Goal: Task Accomplishment & Management: Complete application form

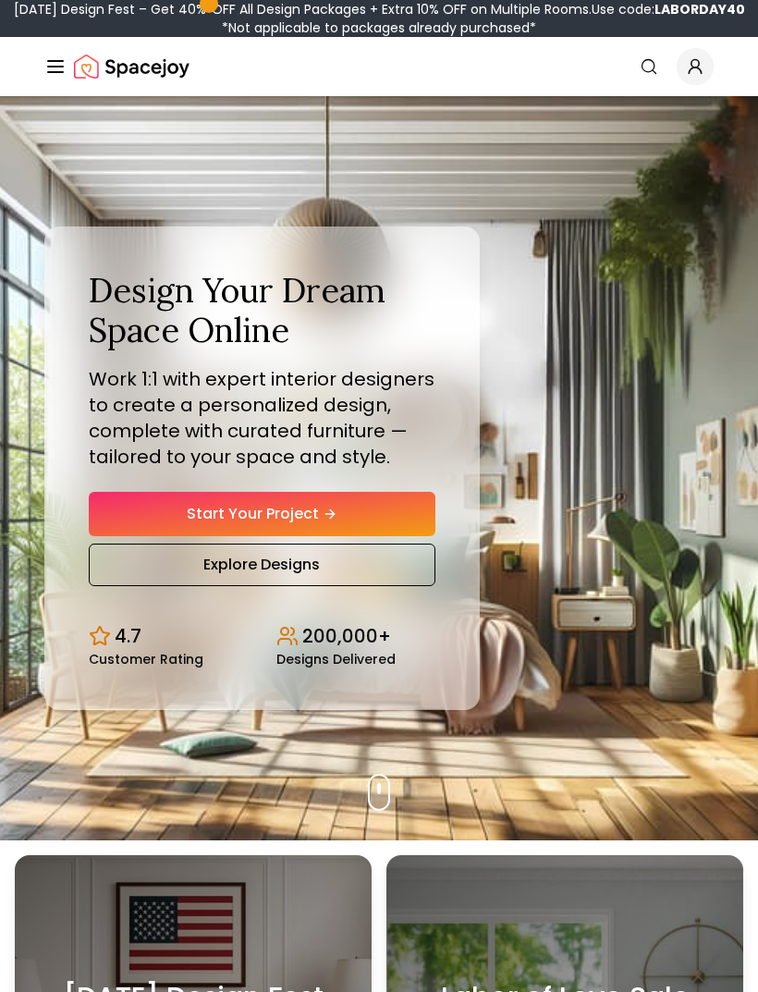
click at [361, 536] on link "Start Your Project" at bounding box center [262, 514] width 347 height 44
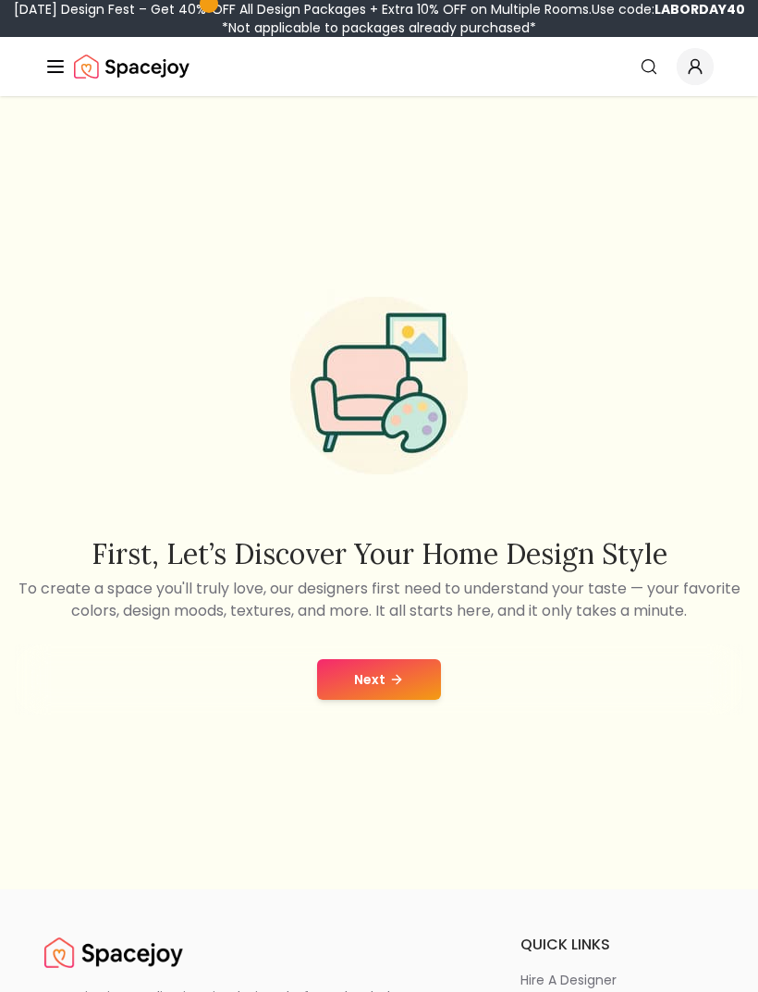
click at [328, 753] on div "First, let’s discover your home design style To create a space you'll truly lov…" at bounding box center [379, 492] width 758 height 793
click at [346, 700] on button "Next" at bounding box center [379, 679] width 124 height 41
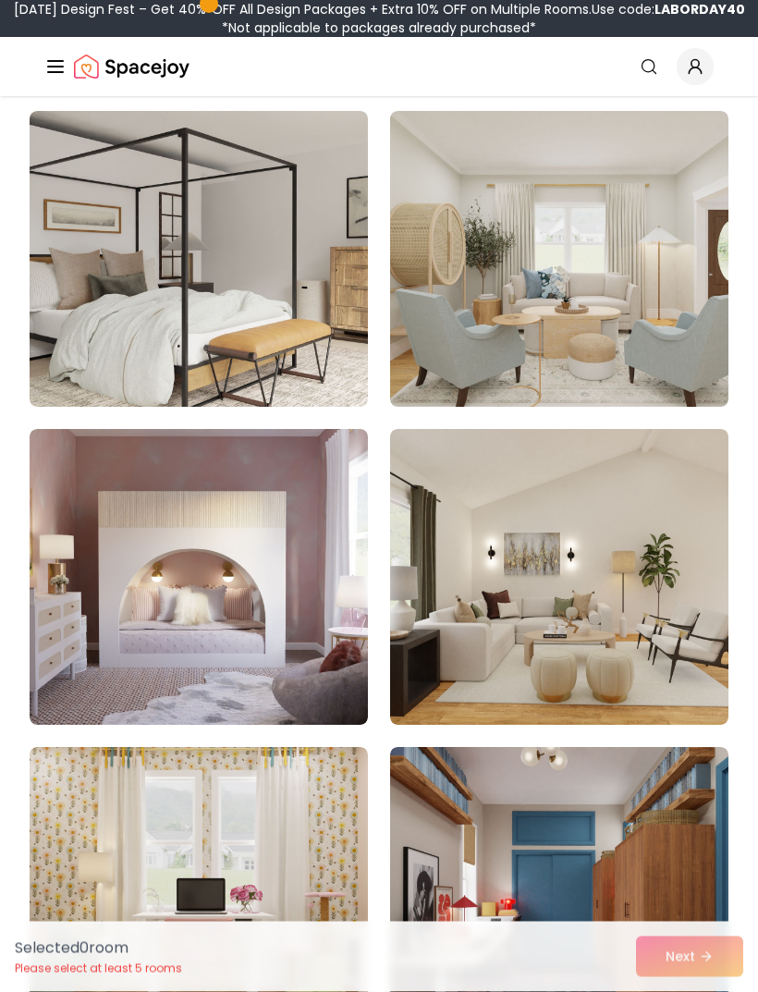
scroll to position [1469, 0]
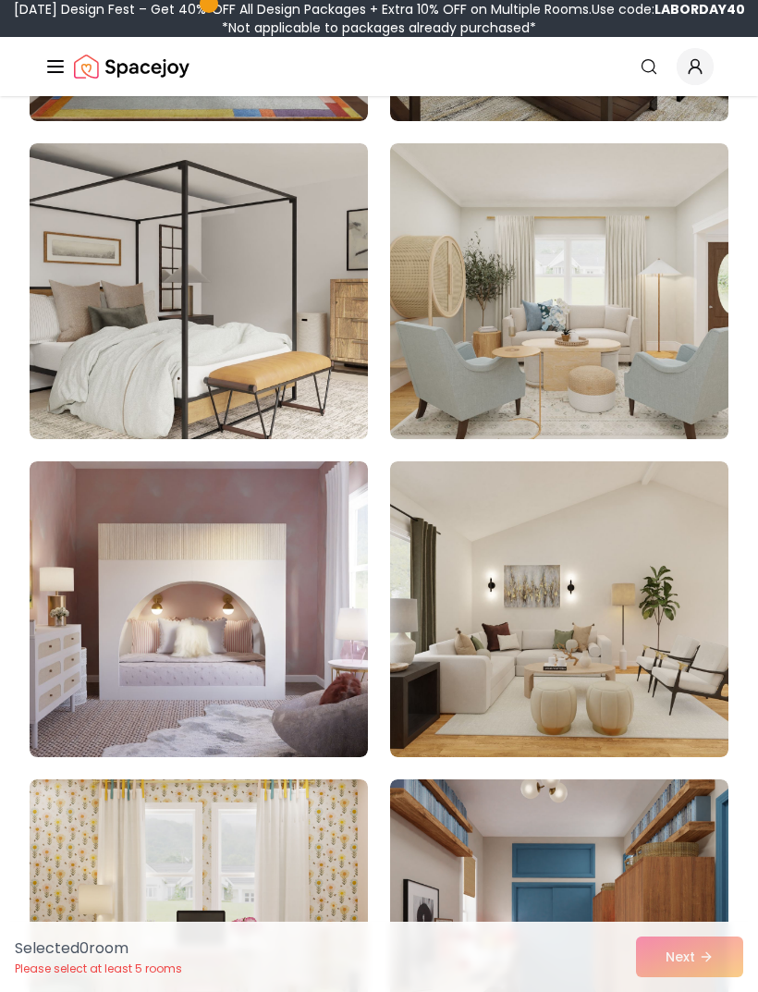
click at [146, 276] on img at bounding box center [199, 291] width 338 height 296
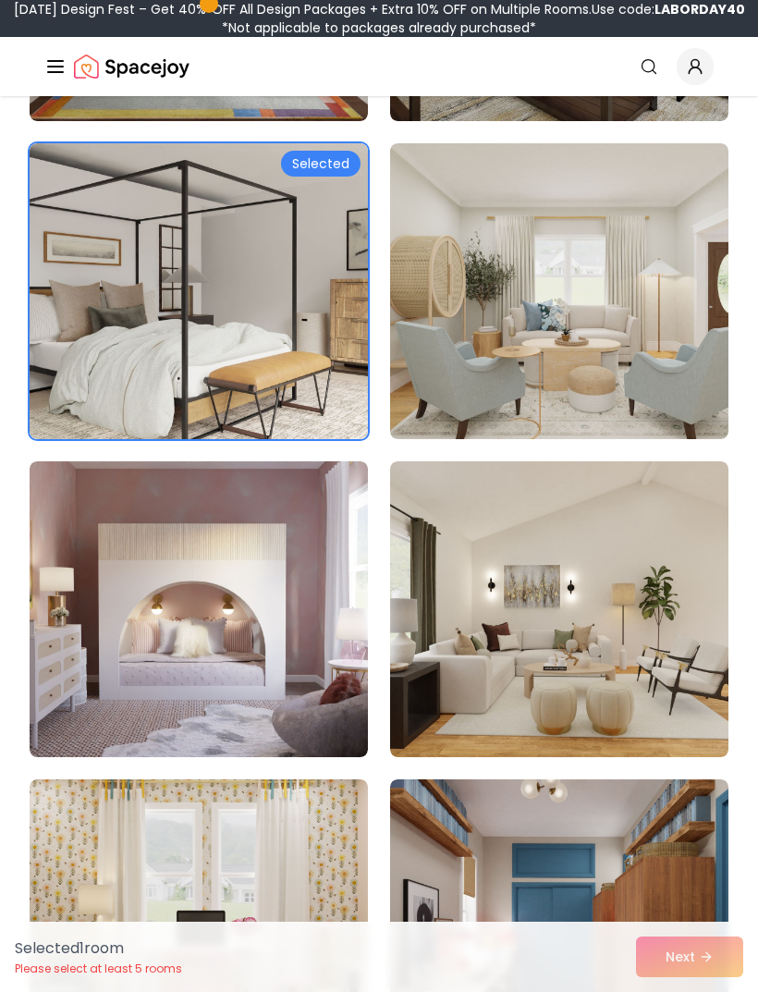
click at [318, 178] on img at bounding box center [199, 291] width 338 height 296
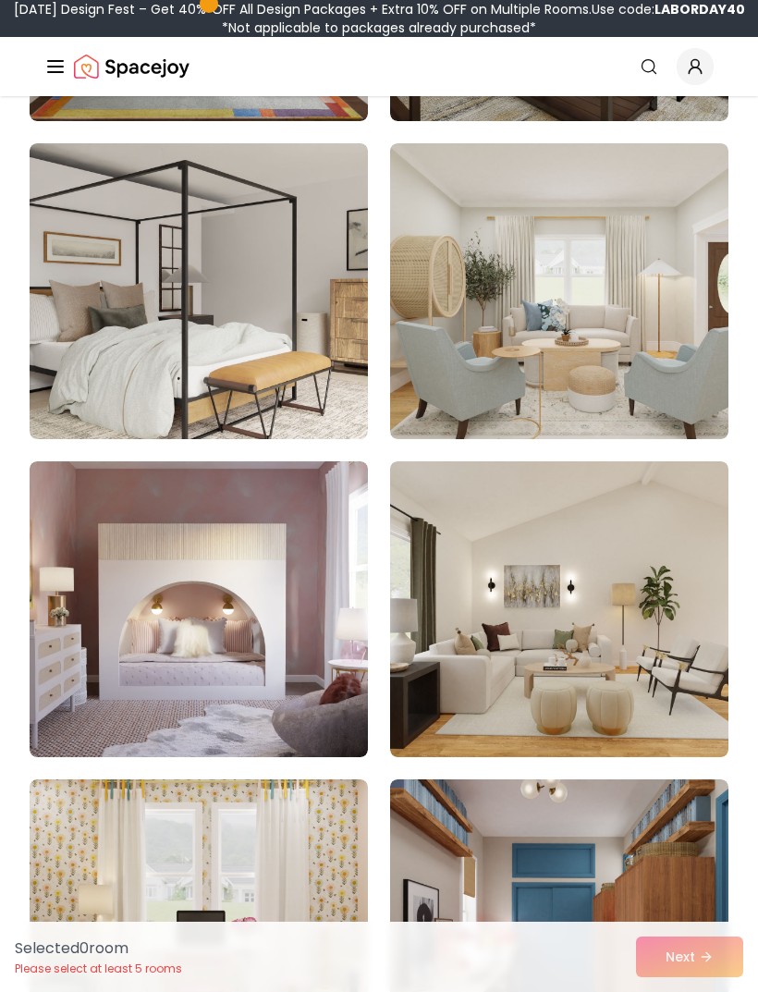
click at [298, 155] on img at bounding box center [199, 291] width 338 height 296
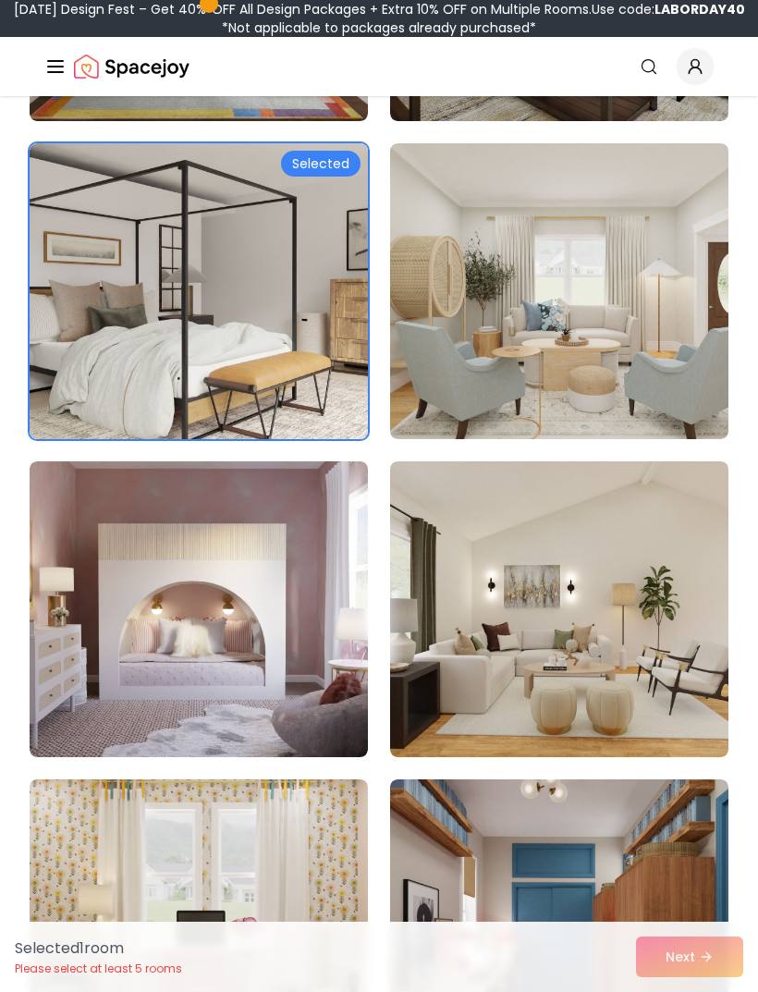
click at [692, 950] on div "Selected 1 room Please select at least 5 rooms Next" at bounding box center [379, 957] width 758 height 70
click at [703, 947] on div "Selected 1 room Please select at least 5 rooms Next" at bounding box center [379, 957] width 758 height 70
click at [713, 919] on img at bounding box center [559, 927] width 338 height 296
click at [702, 953] on div "Selected 2 room s Please select at least 5 rooms Next" at bounding box center [379, 957] width 758 height 70
click at [691, 859] on img at bounding box center [559, 927] width 338 height 296
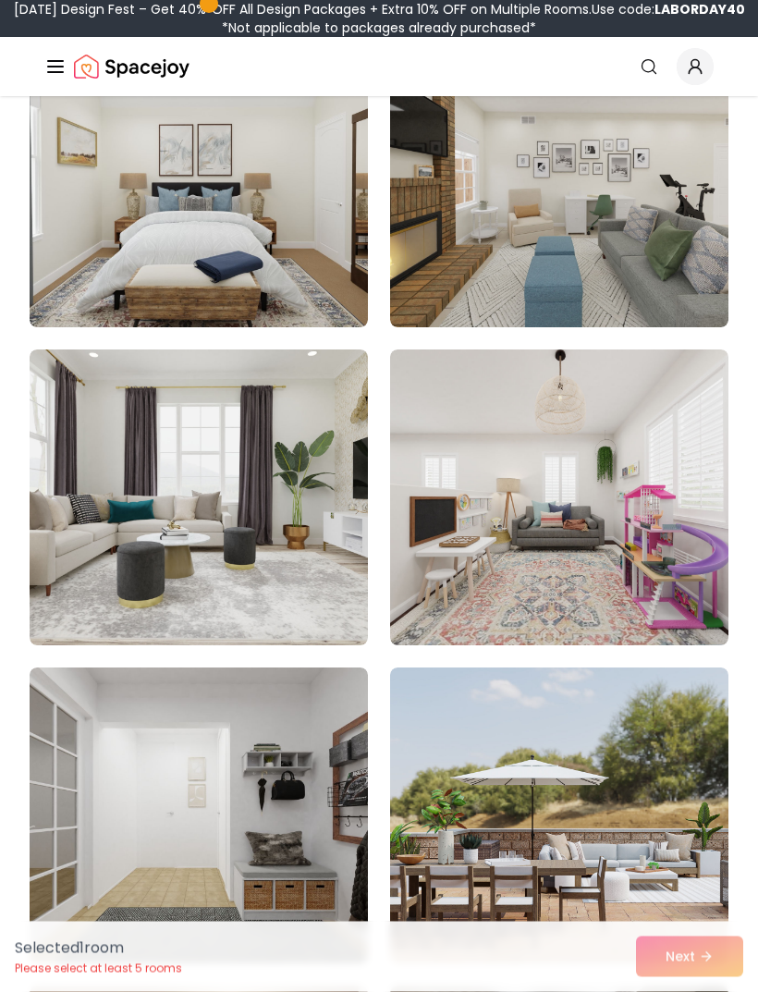
scroll to position [2853, 0]
click at [704, 254] on img at bounding box center [559, 179] width 338 height 296
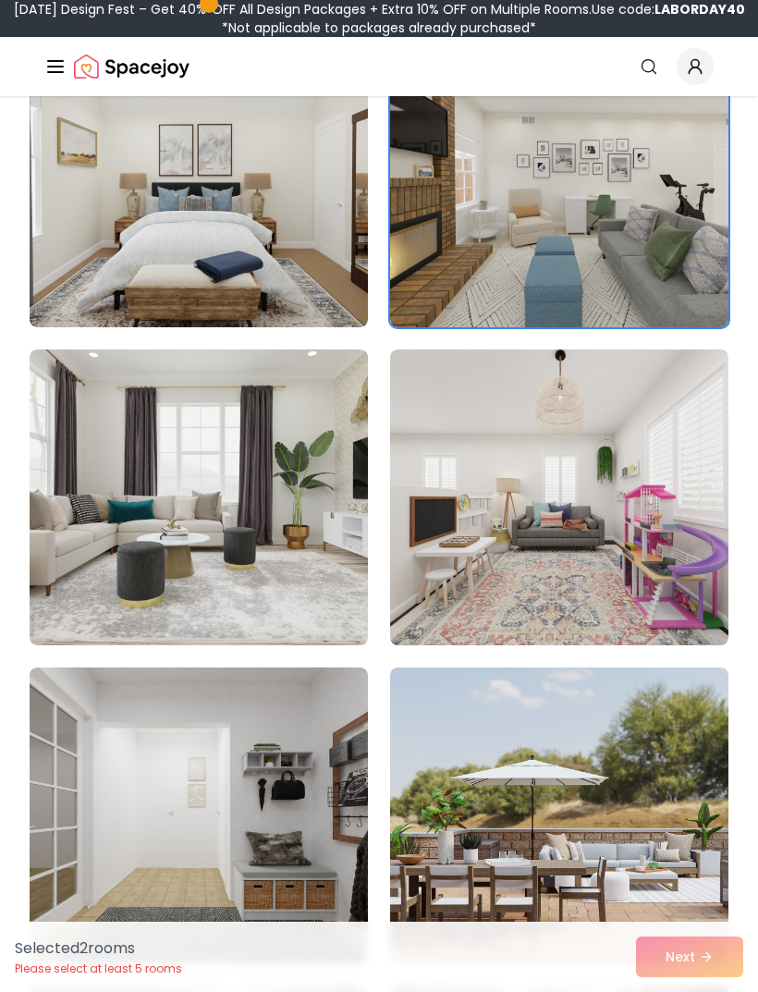
click at [345, 513] on img at bounding box center [199, 497] width 338 height 296
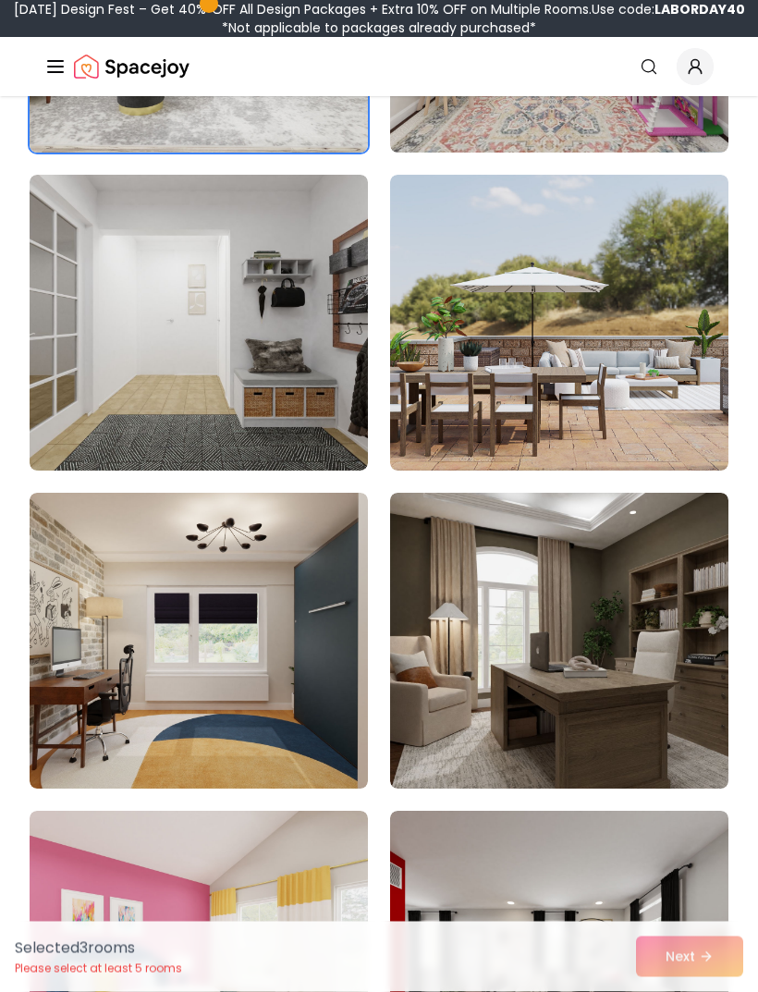
scroll to position [3353, 0]
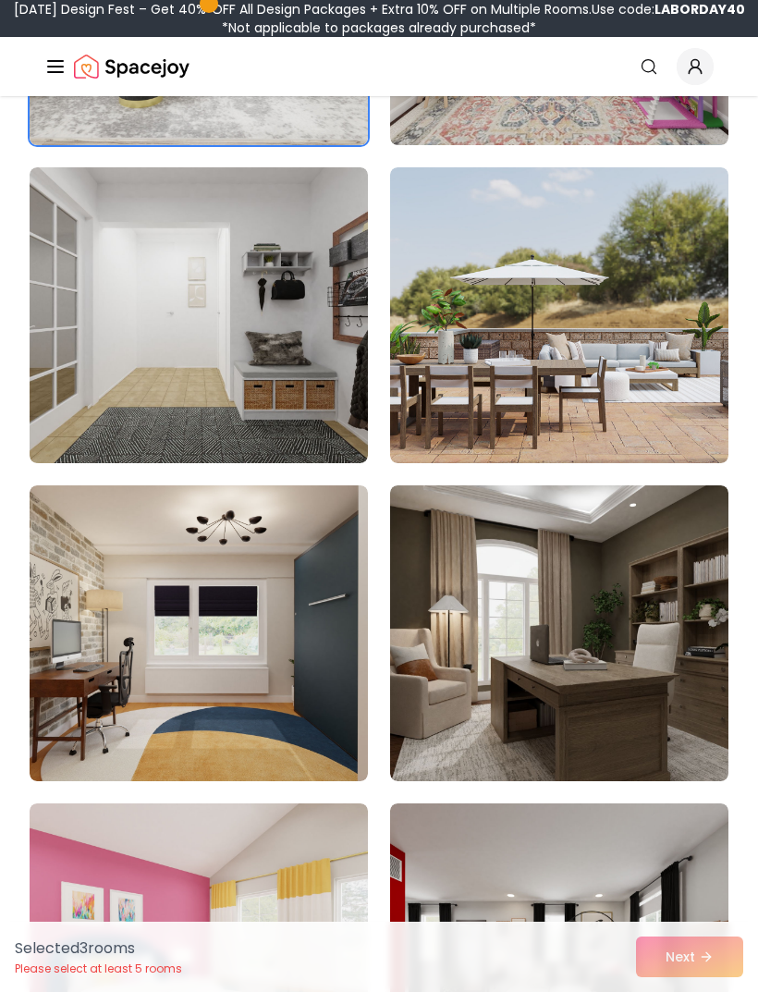
click at [677, 372] on img at bounding box center [559, 315] width 338 height 296
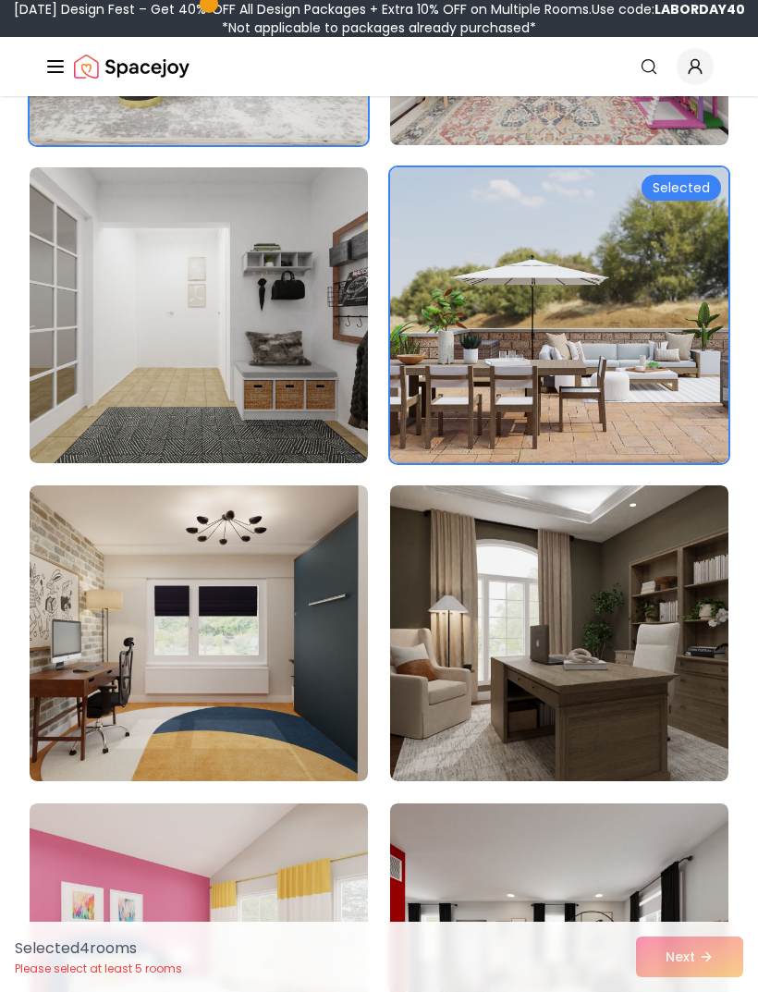
click at [653, 672] on img at bounding box center [559, 633] width 338 height 296
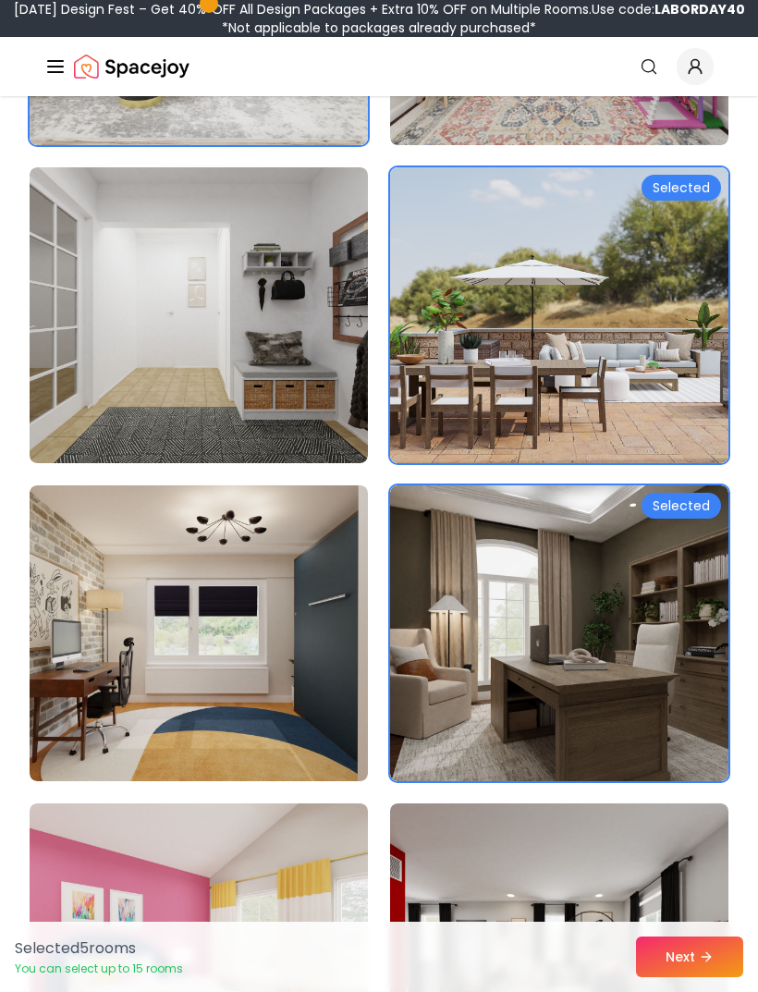
click at [719, 977] on button "Next" at bounding box center [689, 956] width 107 height 41
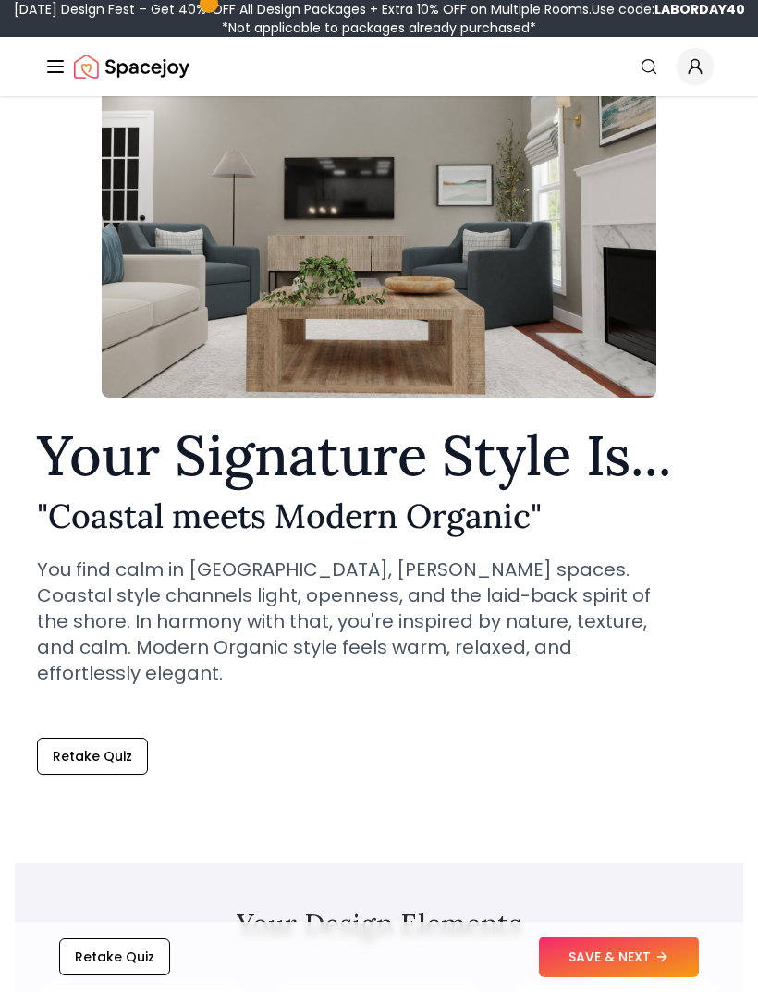
scroll to position [132, 0]
